Goal: Transaction & Acquisition: Purchase product/service

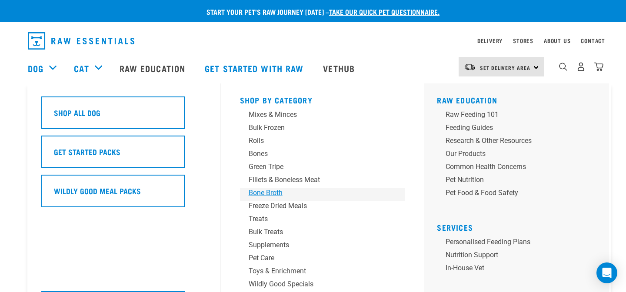
click at [268, 195] on div "Bone Broth" at bounding box center [317, 193] width 136 height 10
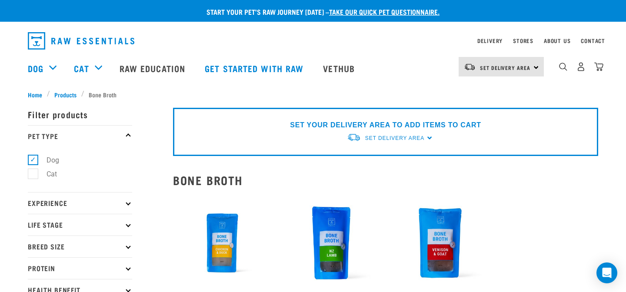
click at [239, 228] on img at bounding box center [222, 243] width 99 height 99
click at [219, 236] on img at bounding box center [222, 243] width 99 height 99
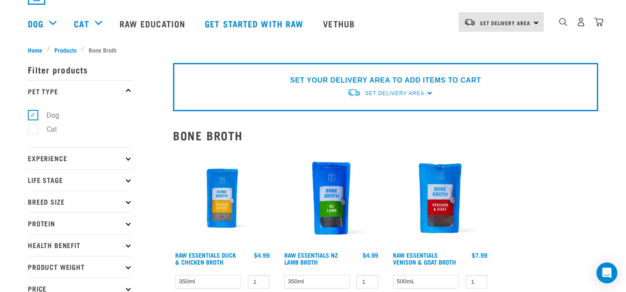
scroll to position [46, 0]
